Goal: Task Accomplishment & Management: Complete application form

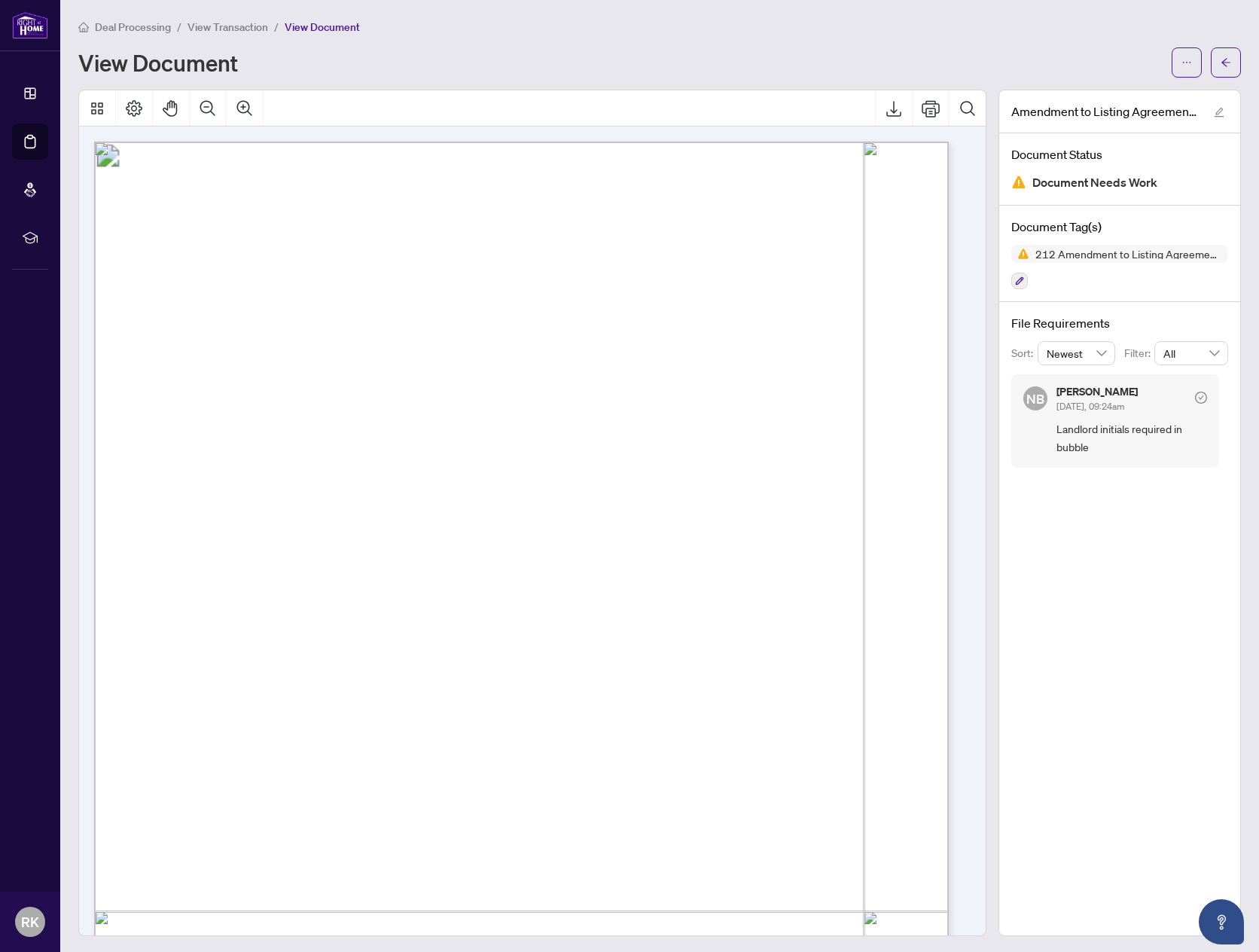
scroll to position [151, 0]
click at [1220, 70] on span "button" at bounding box center [1226, 62] width 11 height 24
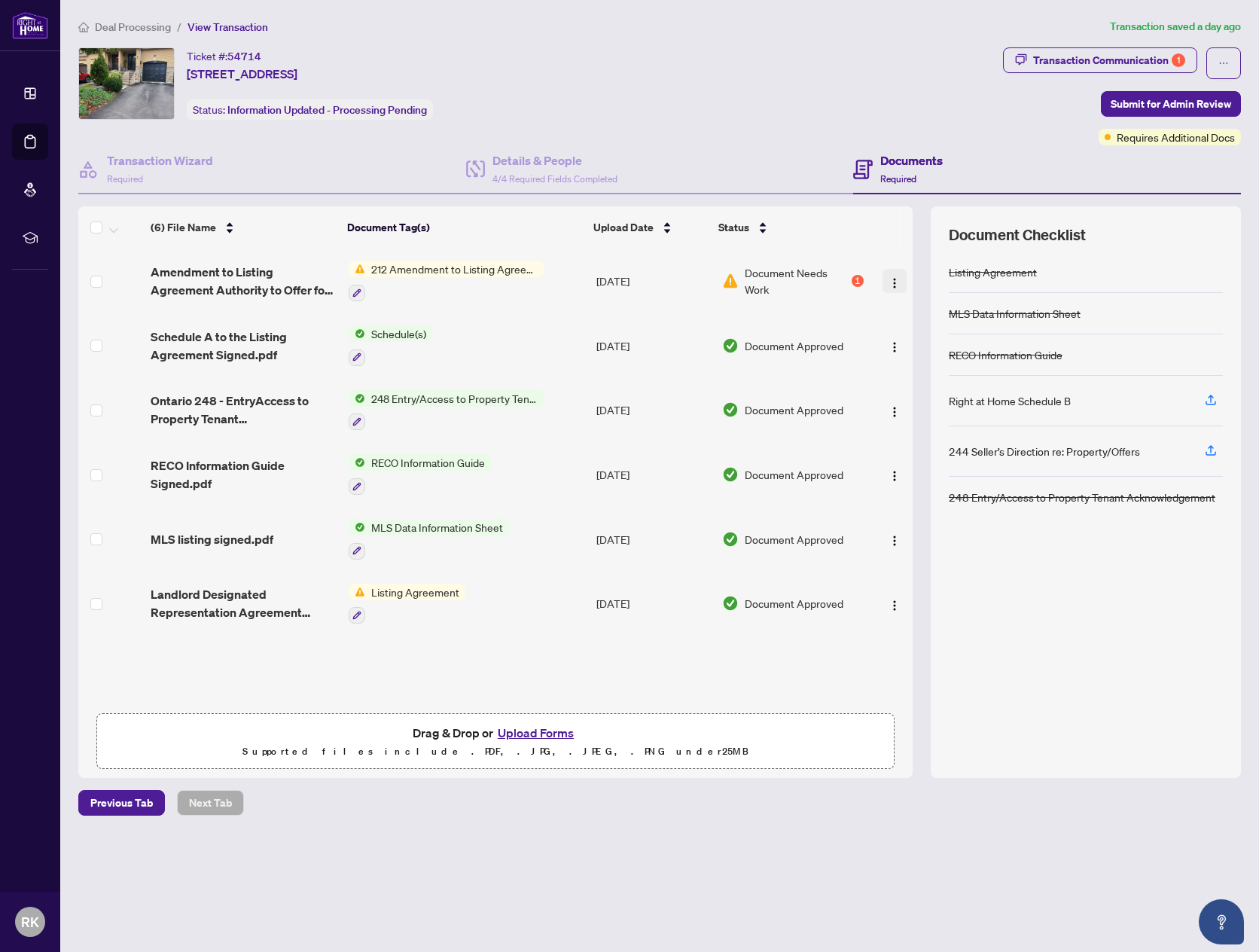
click at [889, 286] on img "button" at bounding box center [895, 283] width 12 height 12
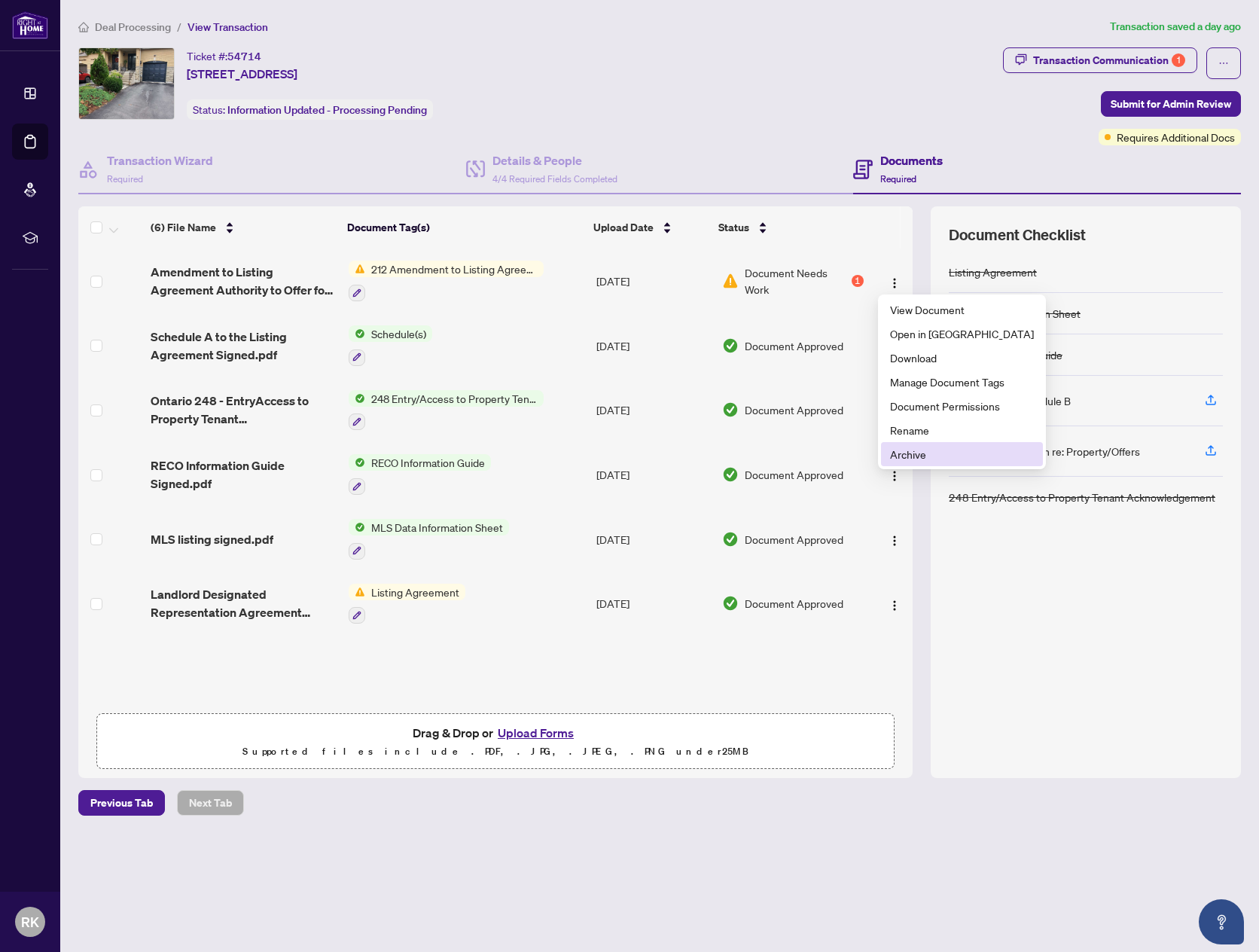
click at [912, 459] on span "Archive" at bounding box center [962, 454] width 144 height 16
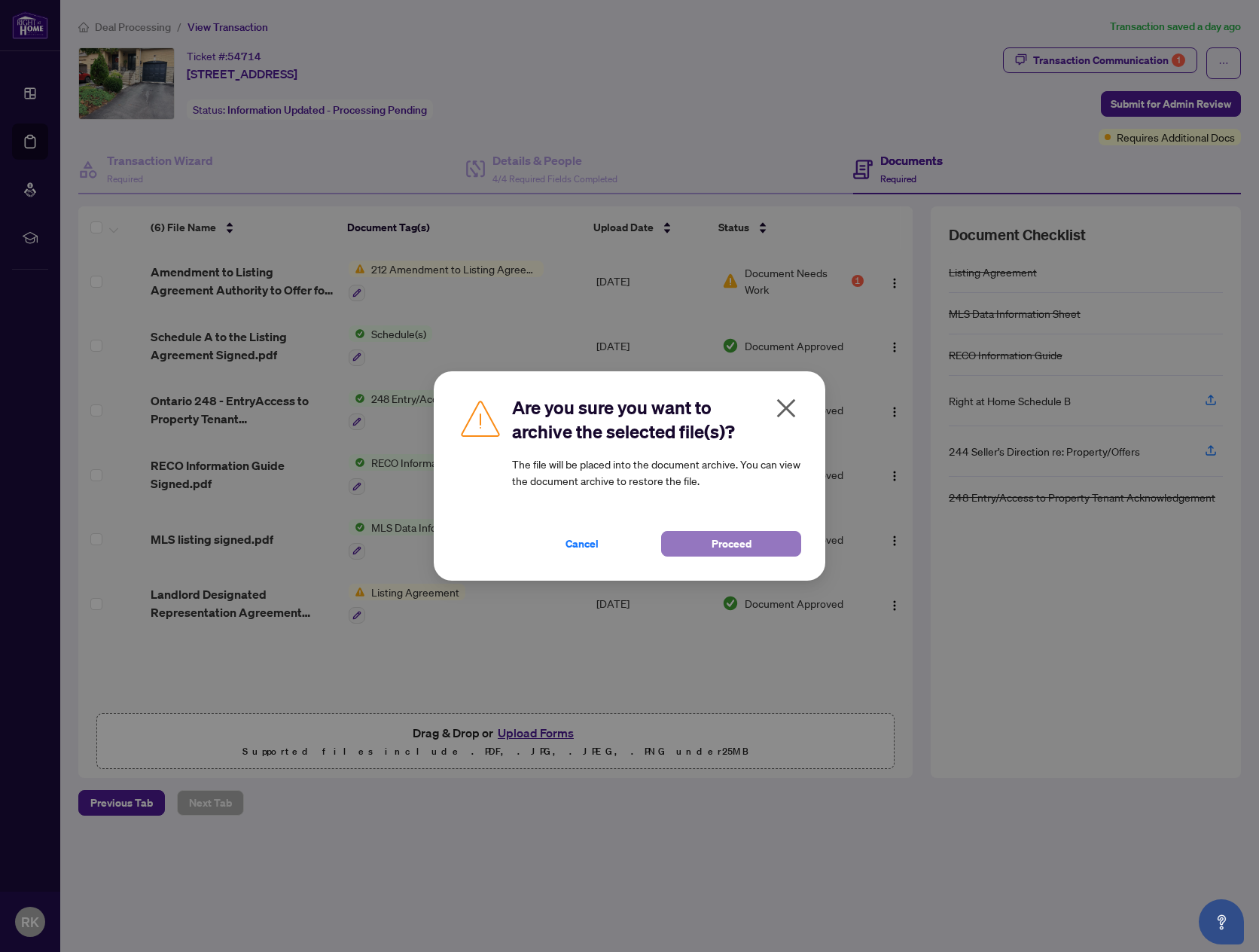
click at [737, 540] on span "Proceed" at bounding box center [732, 543] width 40 height 24
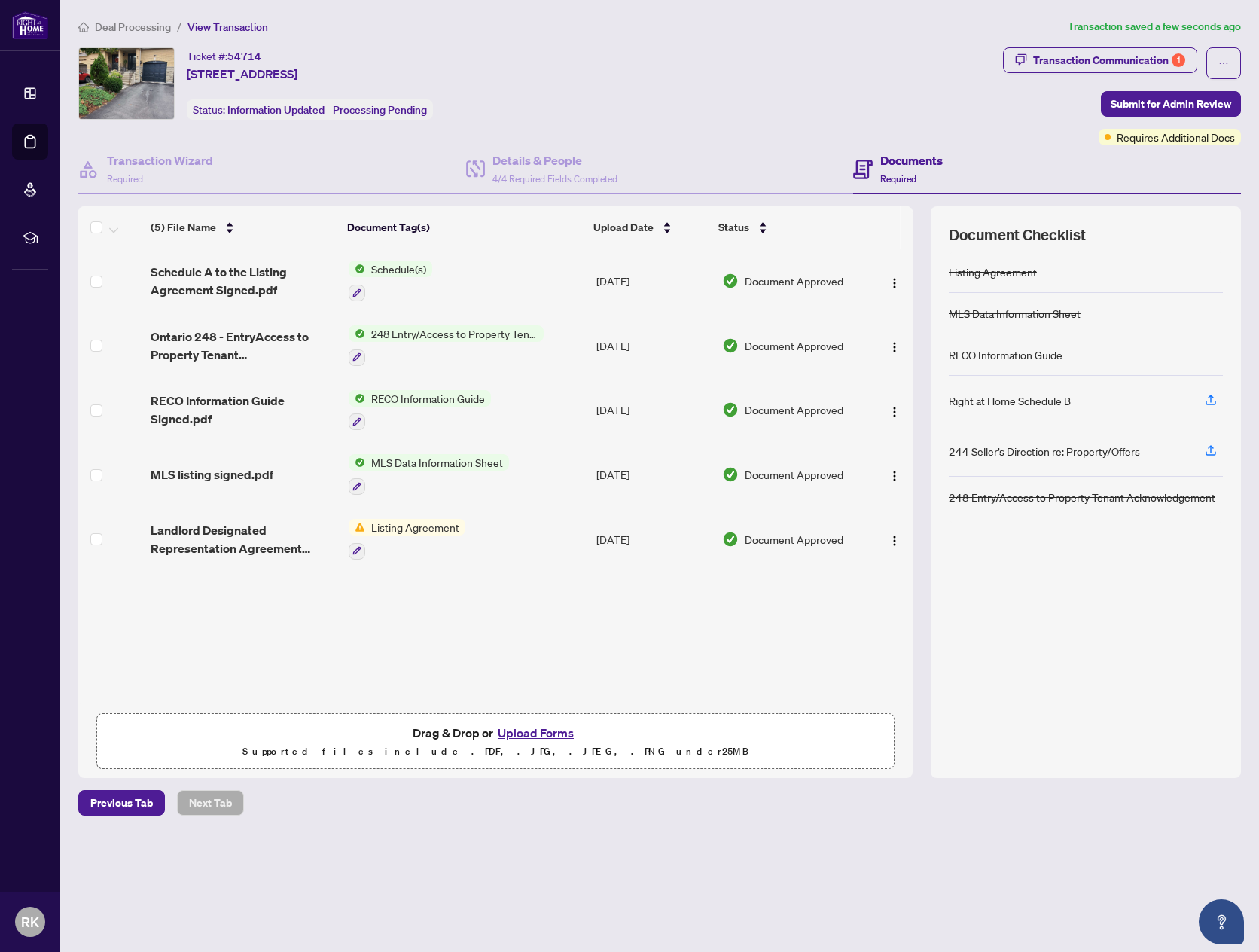
click at [546, 730] on button "Upload Forms" at bounding box center [535, 732] width 85 height 19
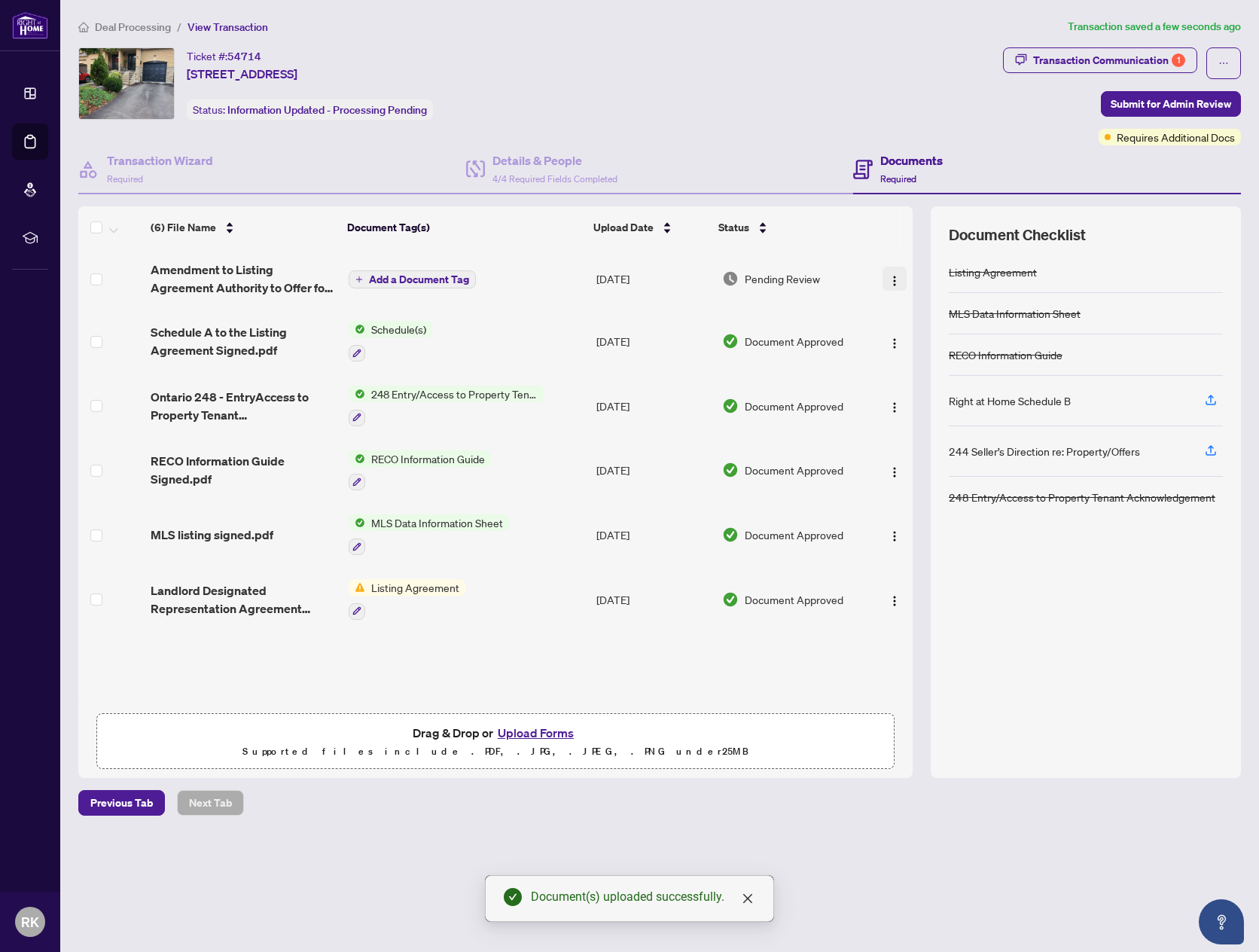
click at [890, 279] on img "button" at bounding box center [895, 281] width 12 height 12
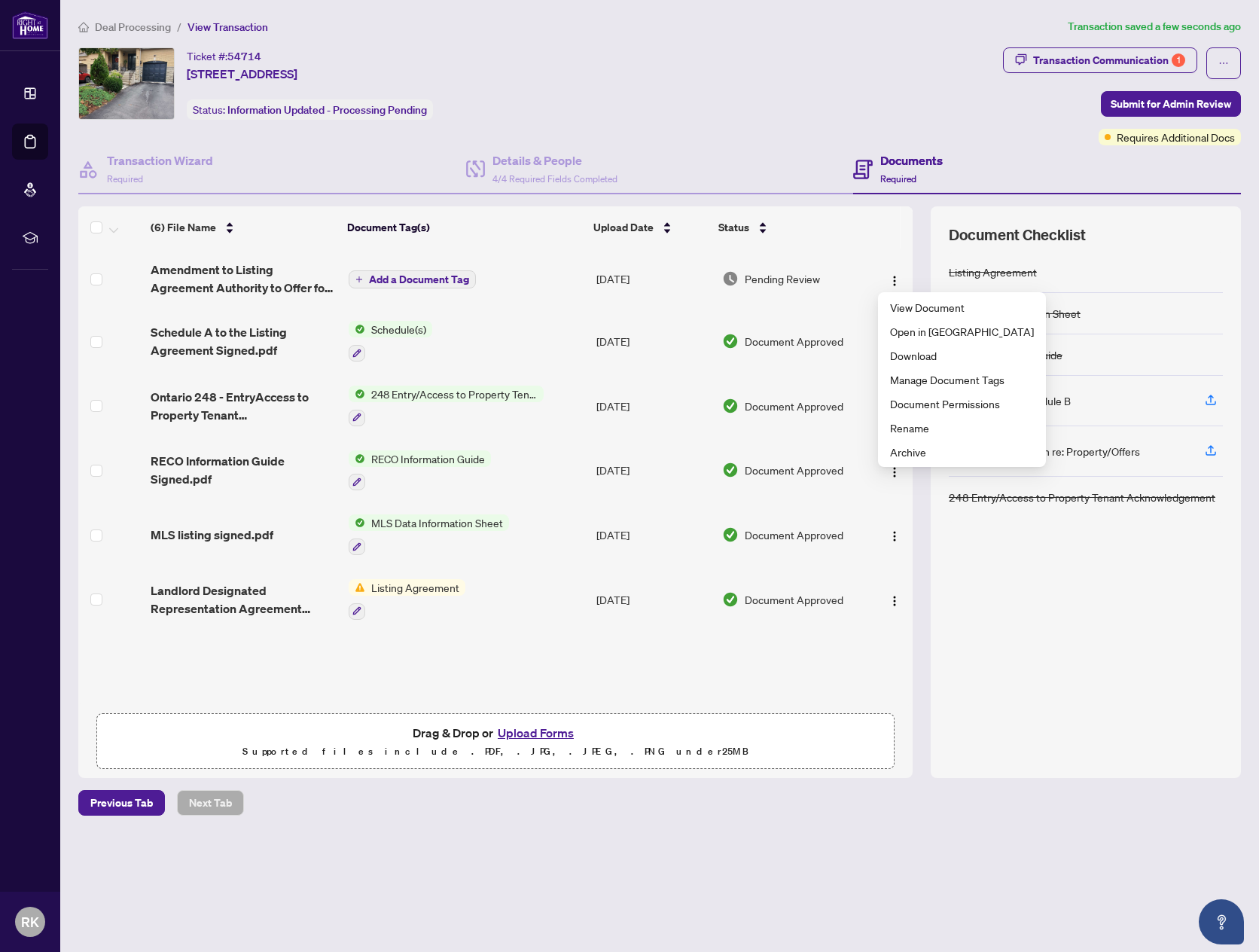
click at [878, 236] on th at bounding box center [885, 228] width 43 height 42
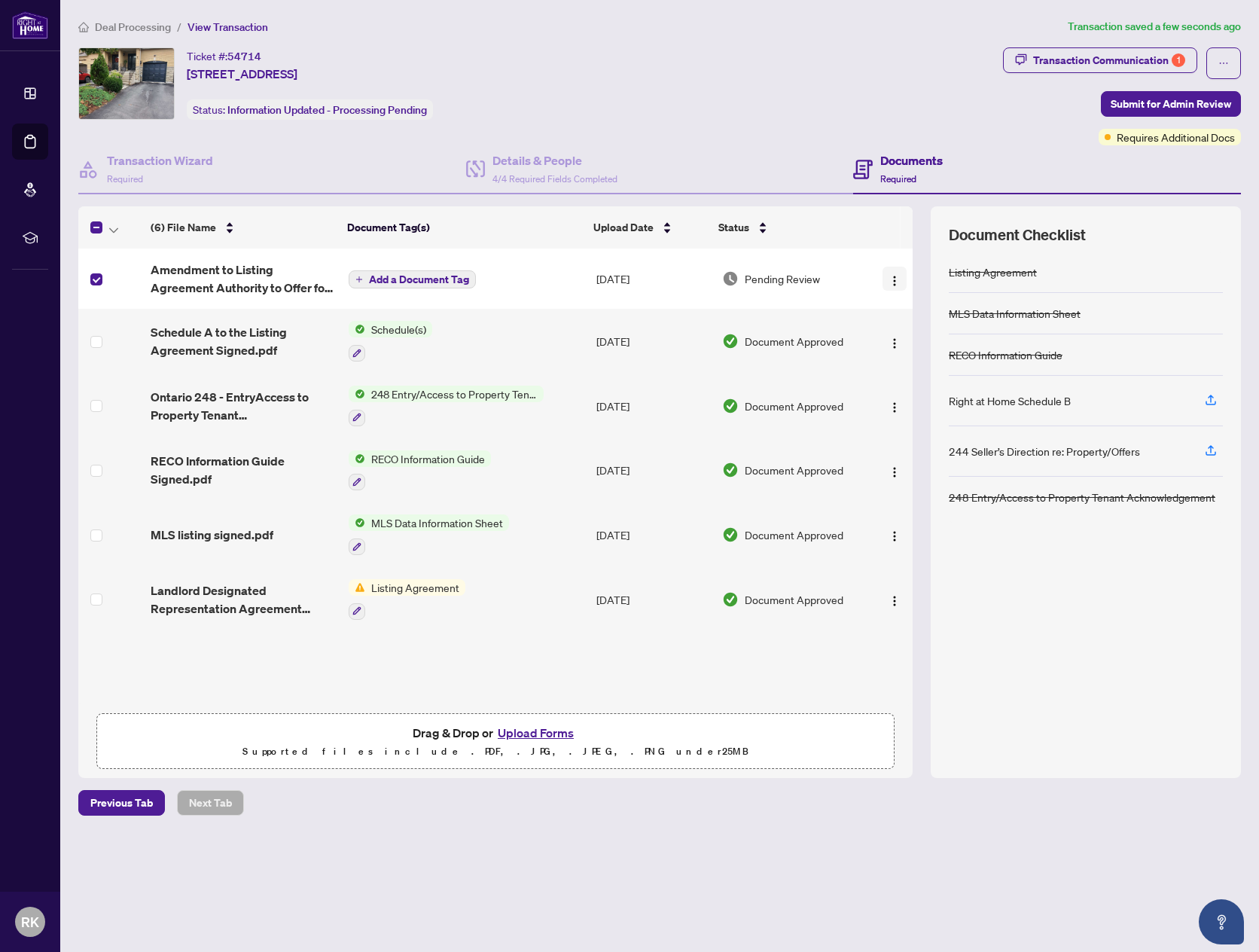
click at [888, 279] on img "button" at bounding box center [895, 281] width 12 height 12
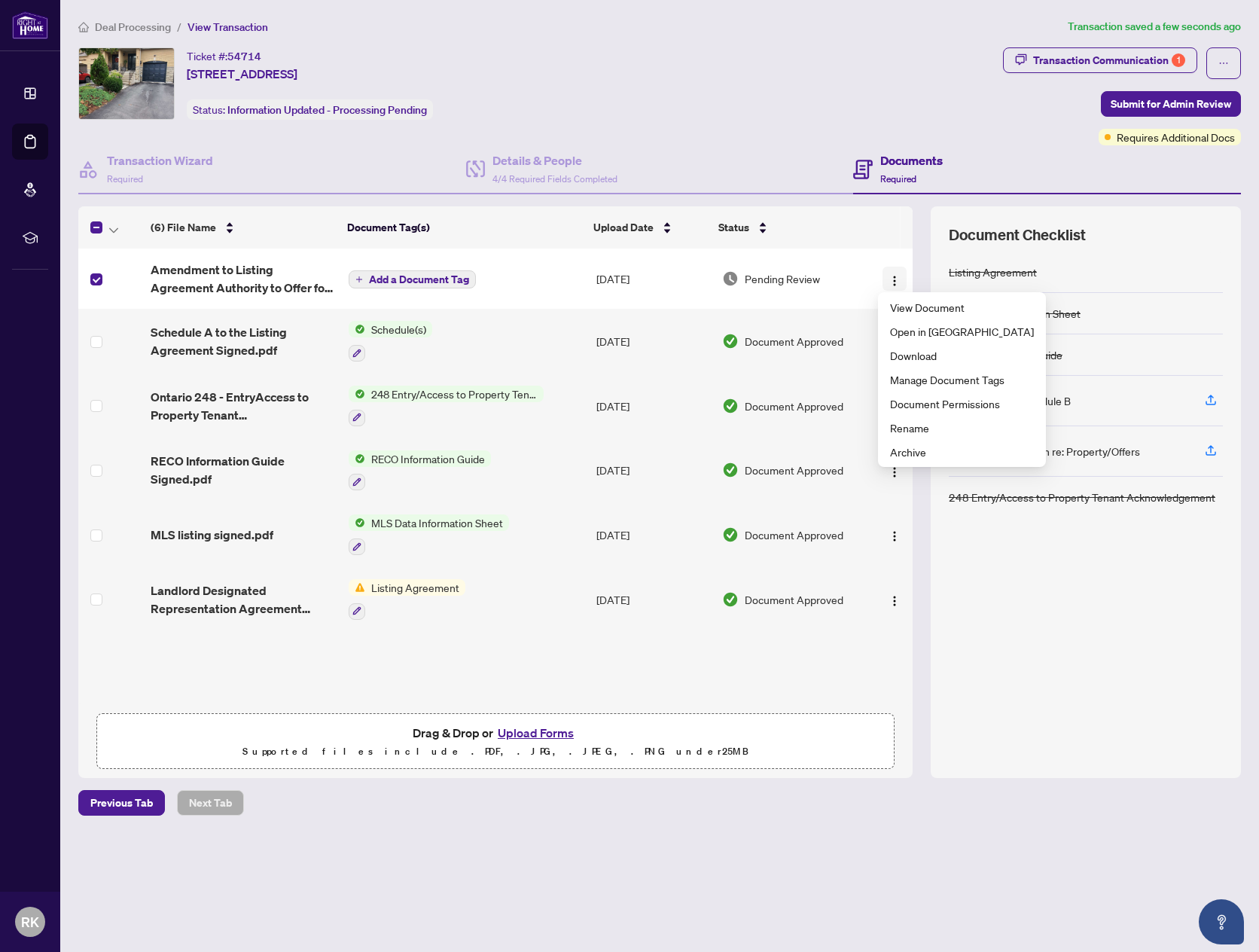
click at [893, 277] on img "button" at bounding box center [895, 281] width 12 height 12
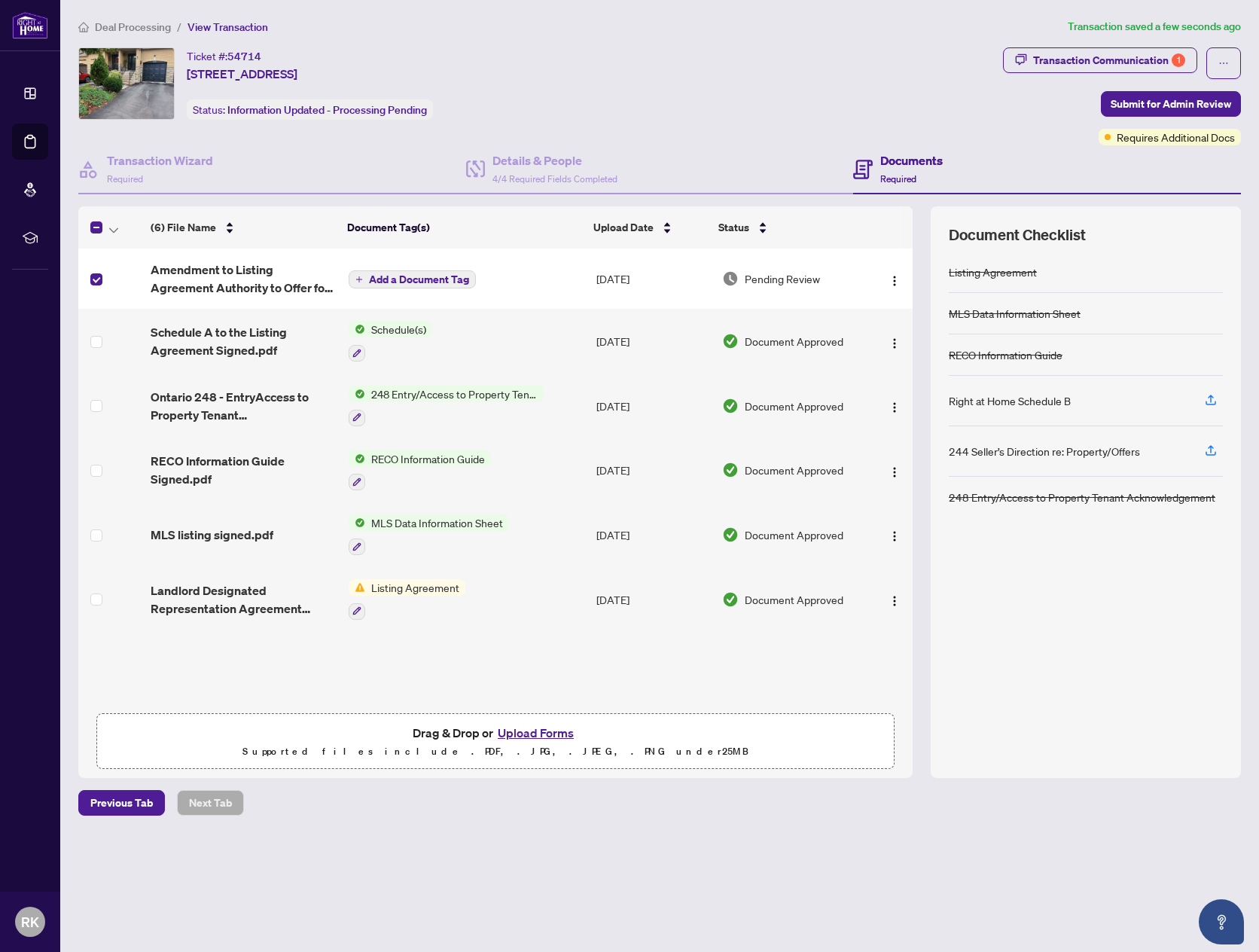
click at [360, 279] on icon "plus" at bounding box center [359, 279] width 8 height 8
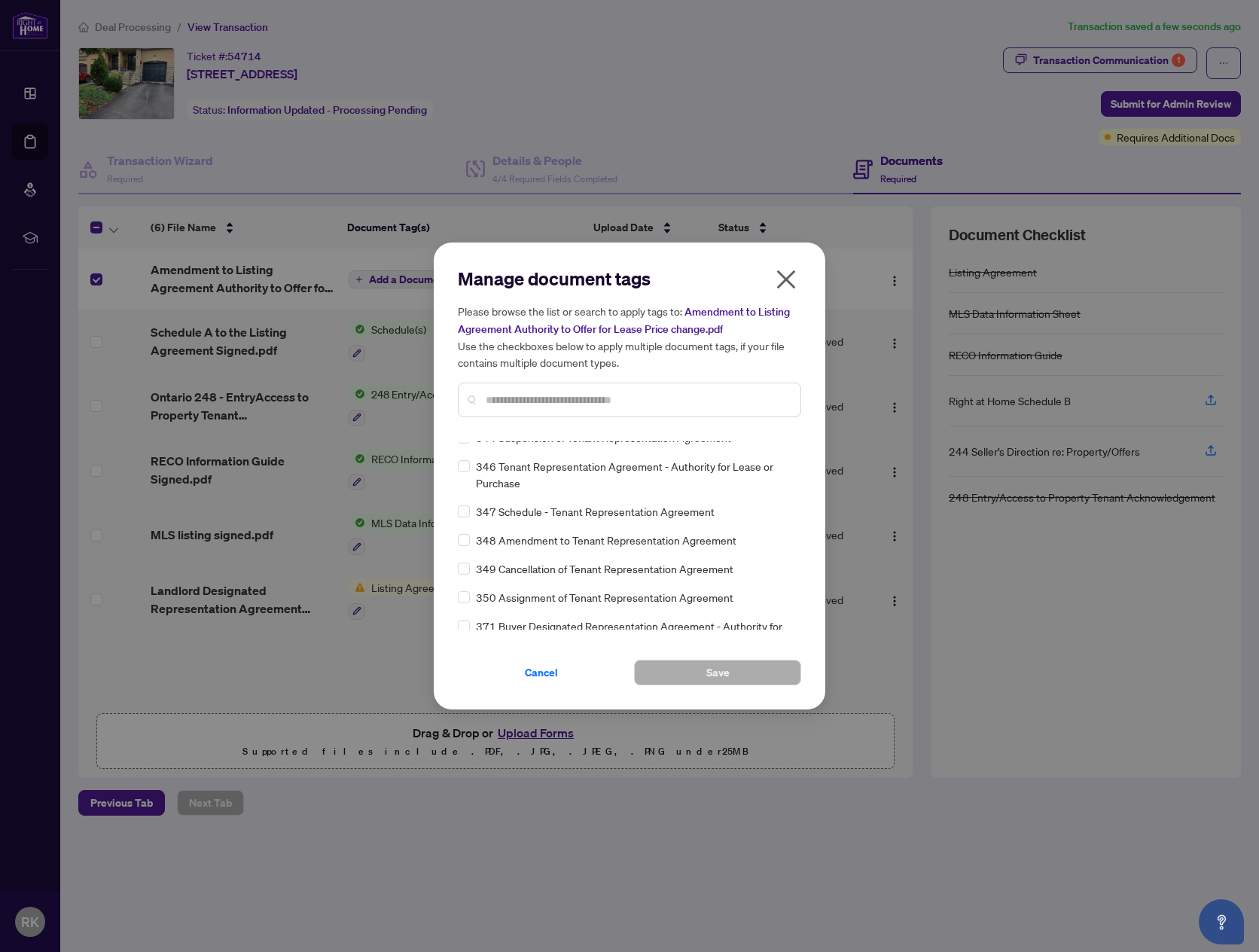
scroll to position [7296, 0]
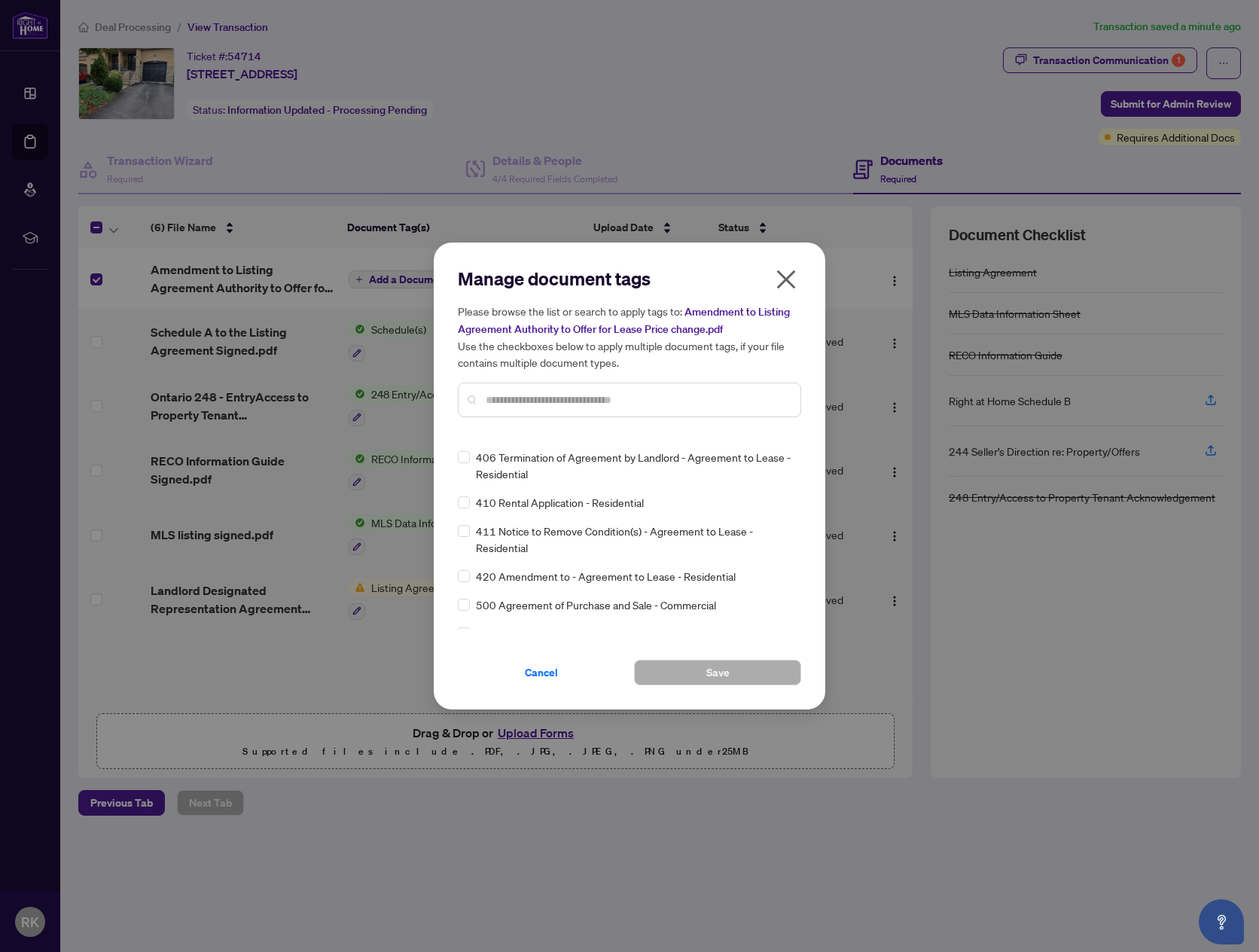
click at [590, 397] on input "text" at bounding box center [637, 399] width 303 height 16
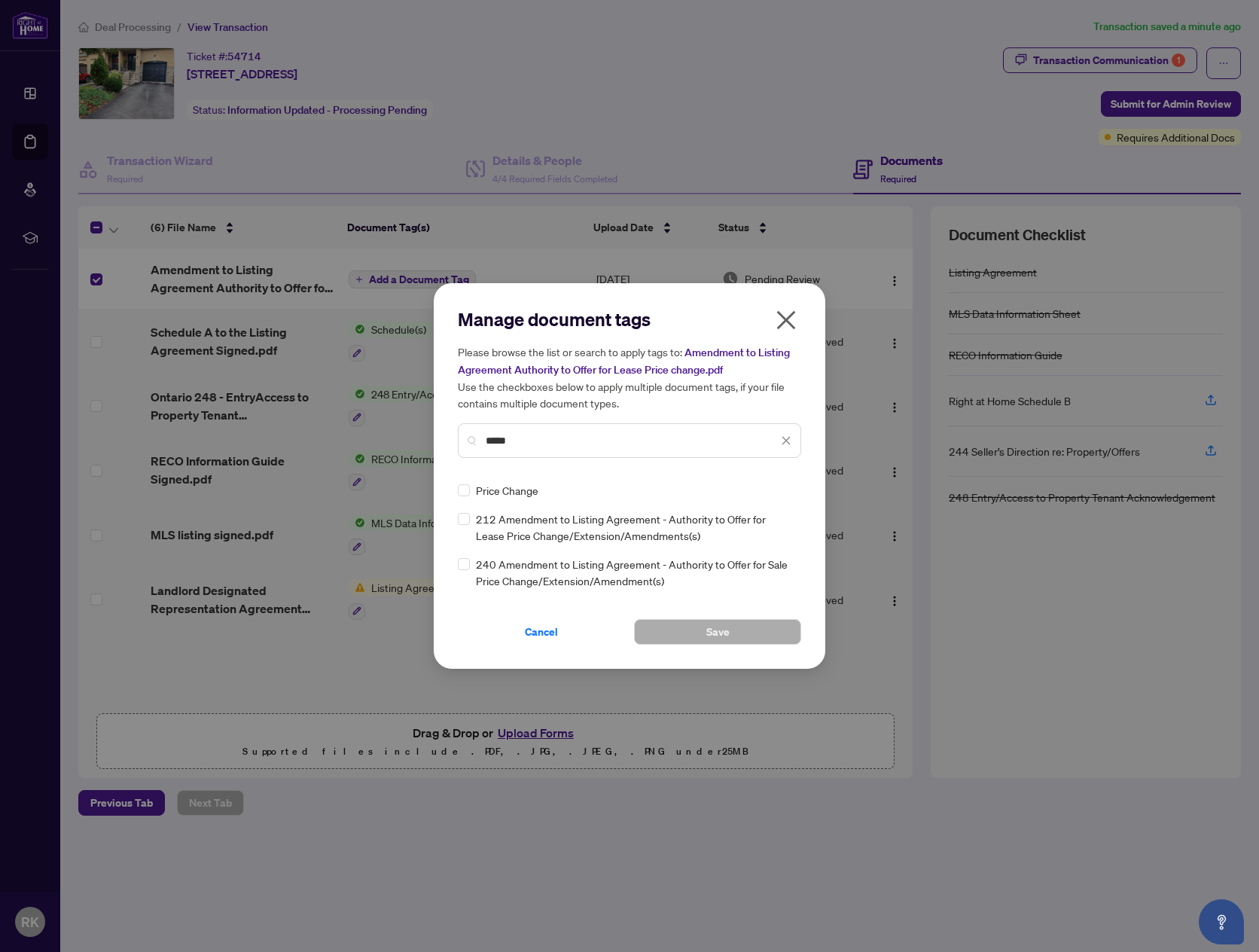
scroll to position [0, 0]
type input "*****"
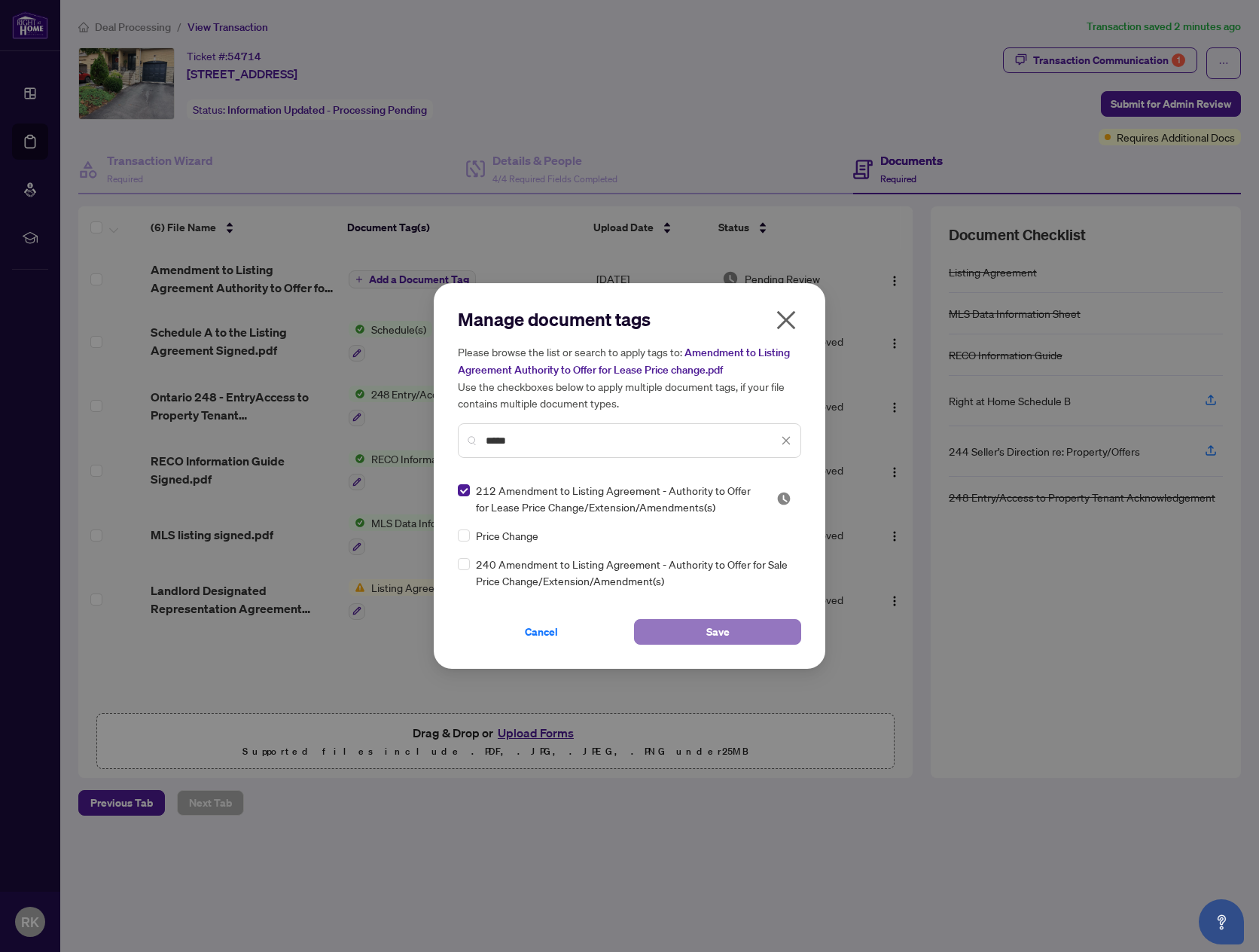
click at [741, 632] on button "Save" at bounding box center [717, 632] width 167 height 26
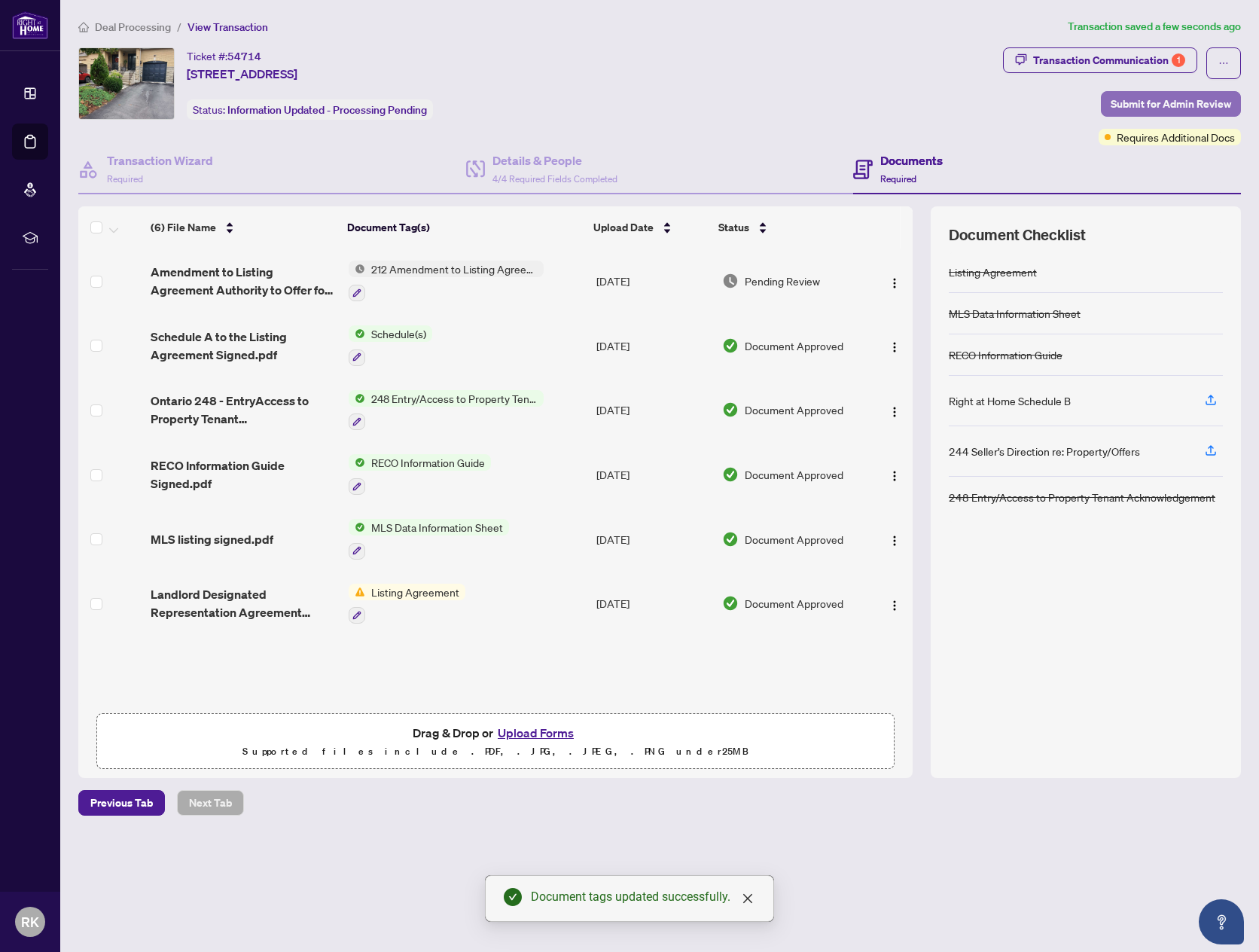
click at [1172, 101] on span "Submit for Admin Review" at bounding box center [1171, 104] width 121 height 24
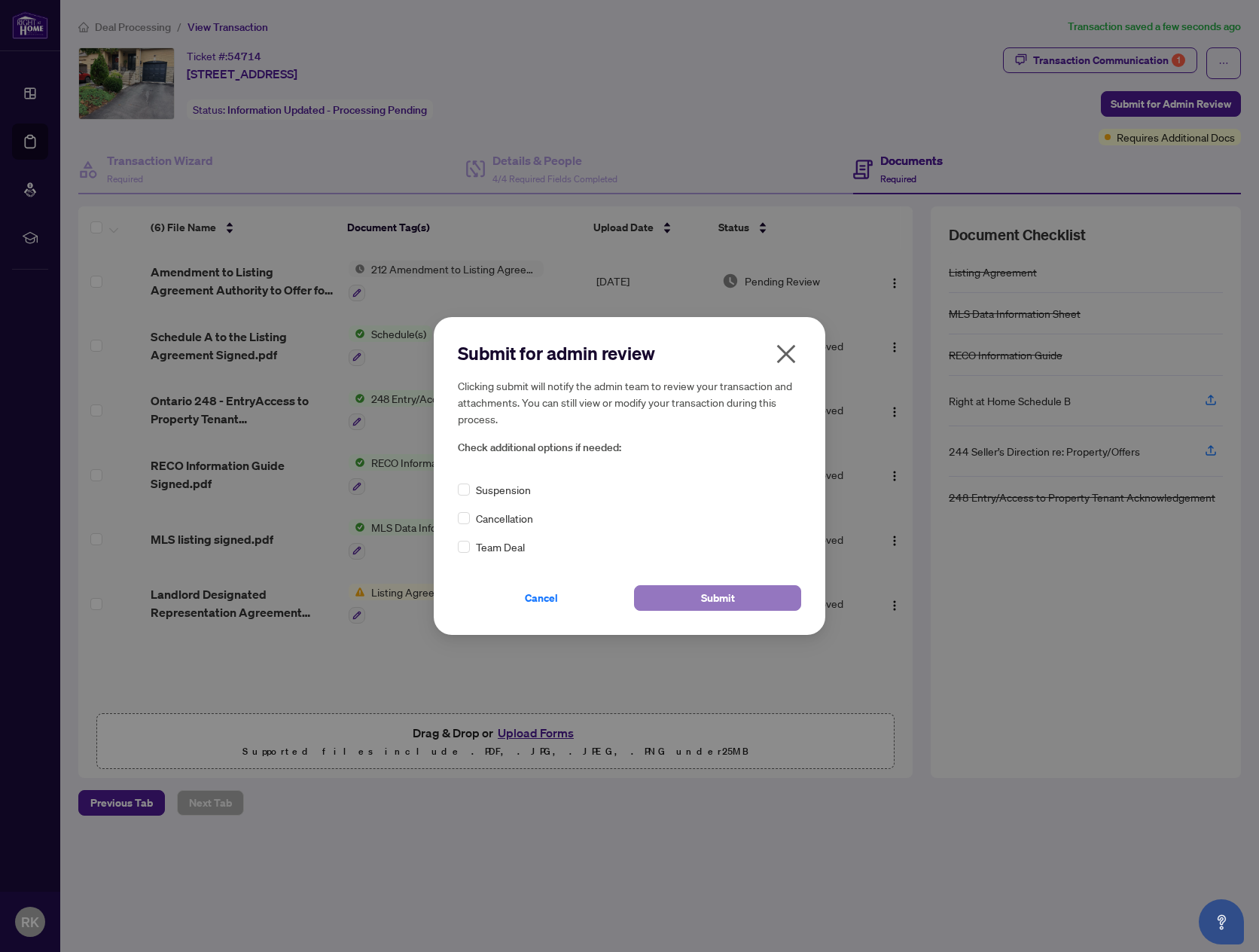
click at [731, 601] on span "Submit" at bounding box center [718, 598] width 34 height 24
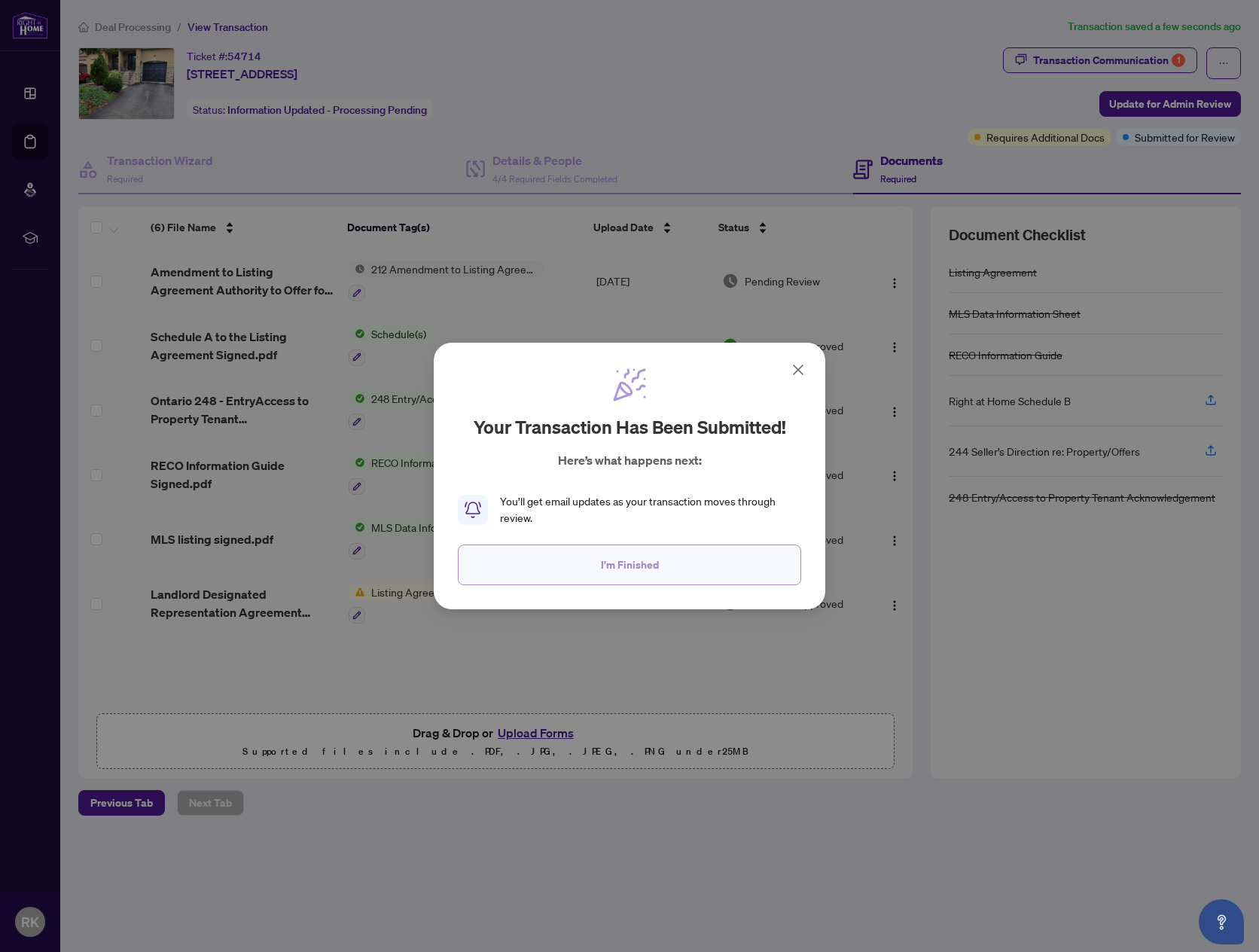
click at [630, 569] on span "I'm Finished" at bounding box center [629, 564] width 58 height 24
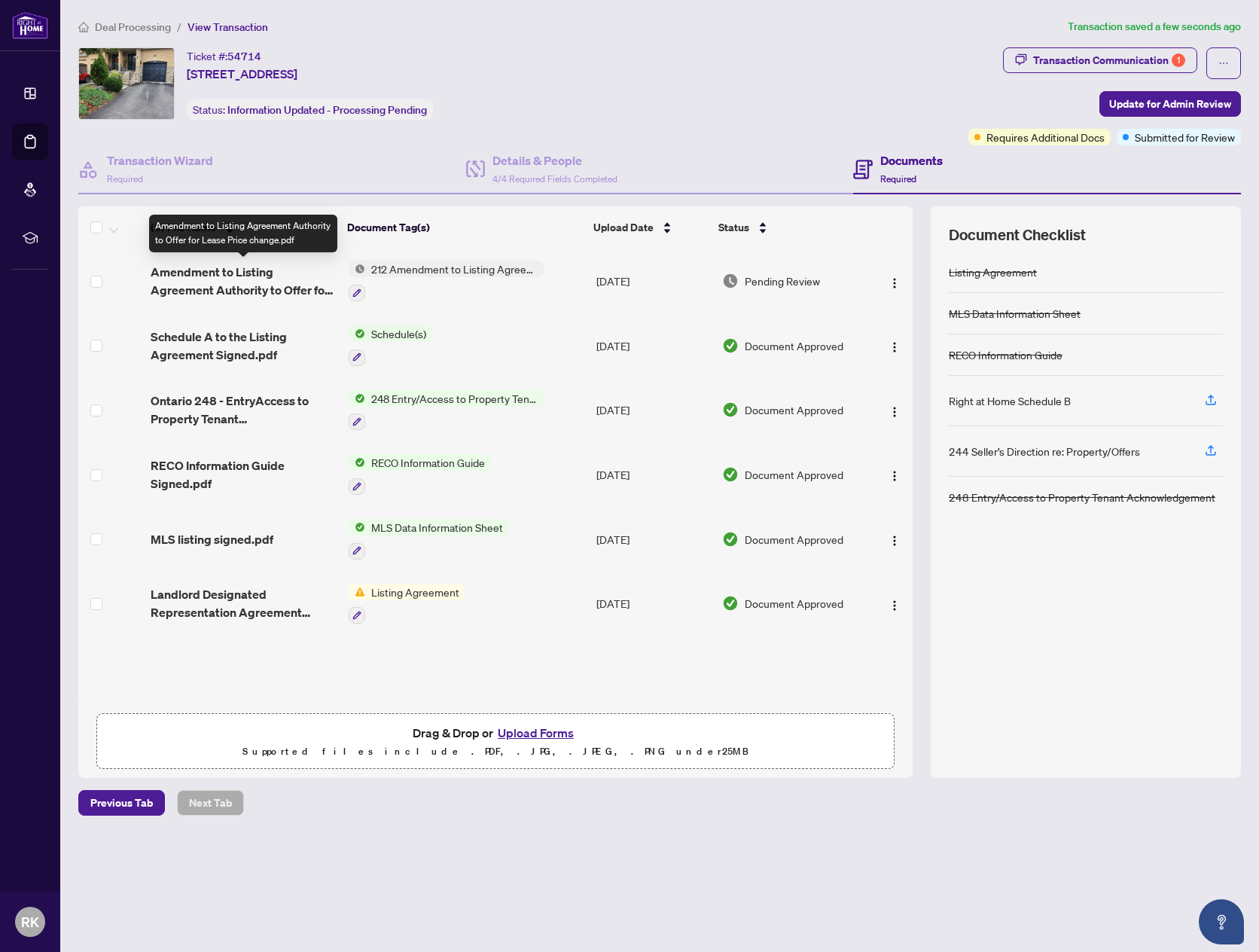
click at [210, 277] on span "Amendment to Listing Agreement Authority to Offer for Lease Price change.pdf" at bounding box center [244, 281] width 186 height 36
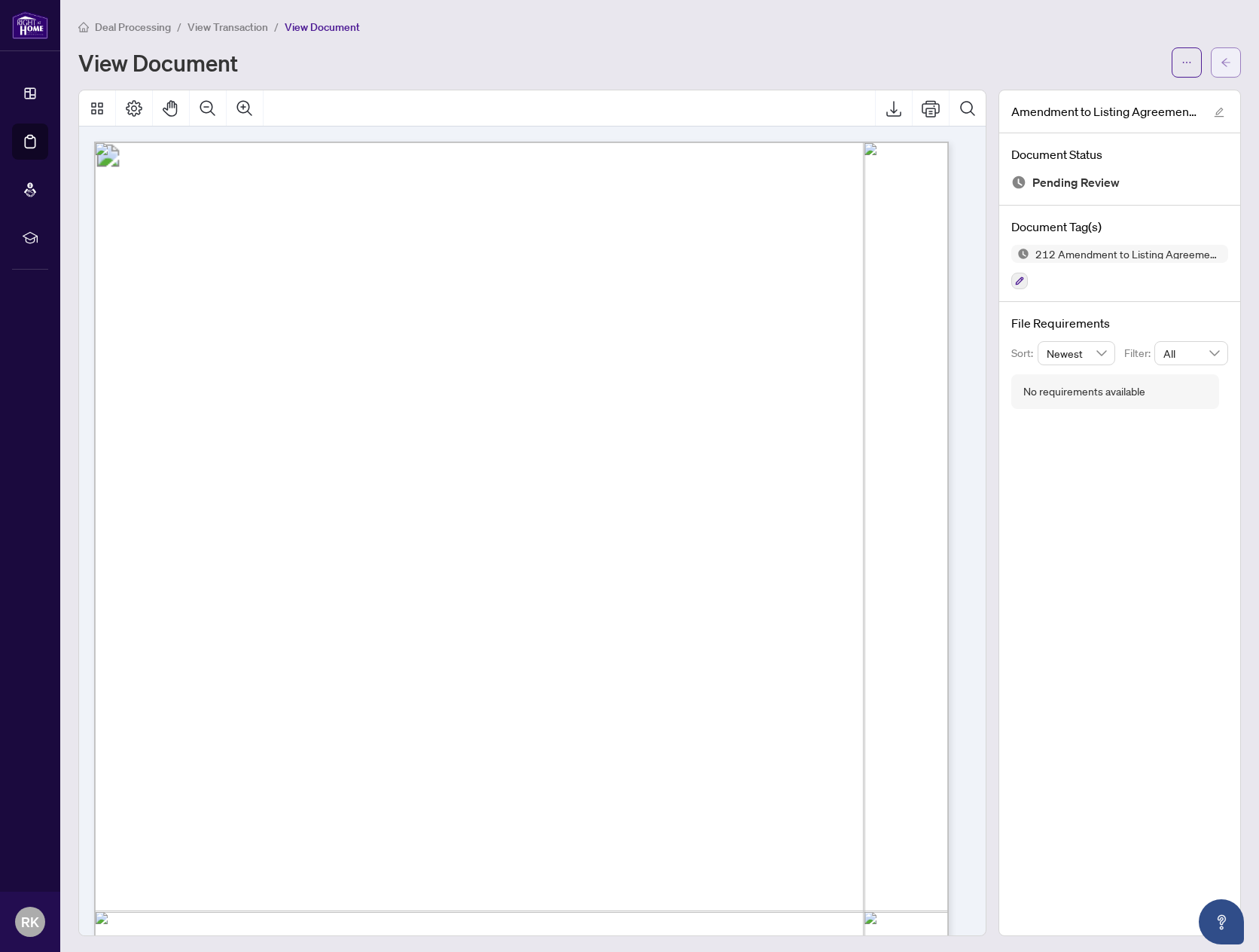
click at [1220, 70] on span "button" at bounding box center [1226, 62] width 11 height 24
